Goal: Task Accomplishment & Management: Use online tool/utility

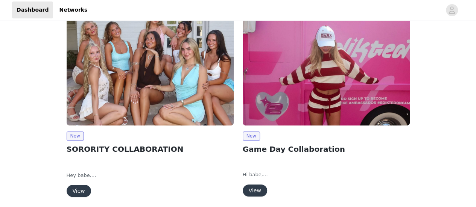
scroll to position [120, 0]
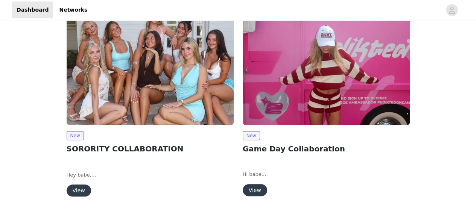
click at [78, 195] on button "View" at bounding box center [79, 191] width 24 height 12
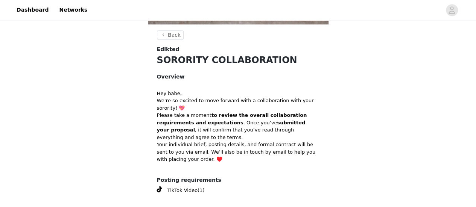
scroll to position [233, 0]
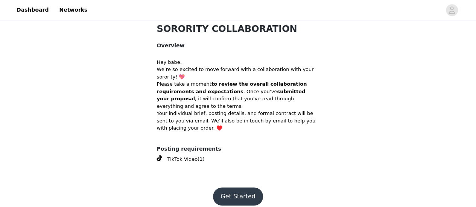
click at [241, 193] on button "Get Started" at bounding box center [238, 197] width 50 height 18
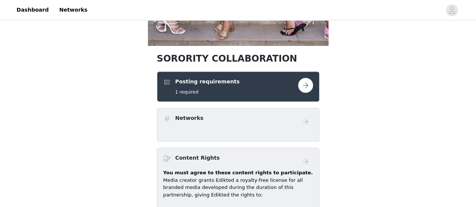
scroll to position [180, 0]
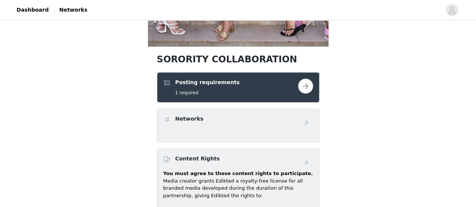
click at [290, 85] on div "Posting requirements 1 required" at bounding box center [230, 88] width 135 height 18
